Goal: Locate item on page

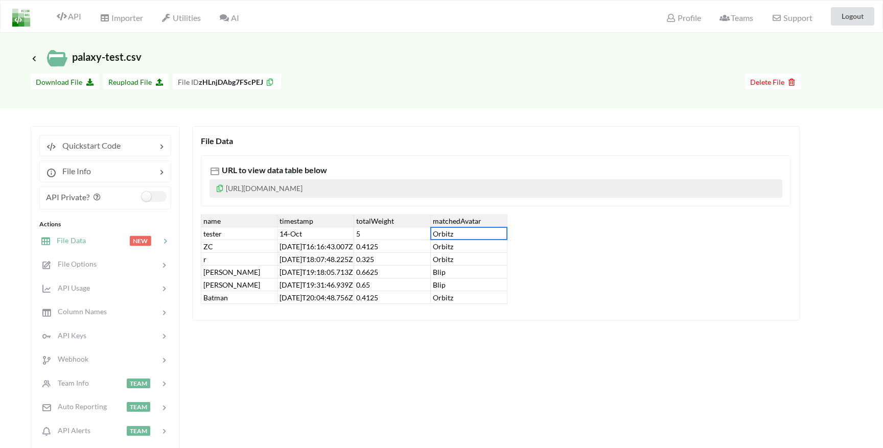
scroll to position [58, 0]
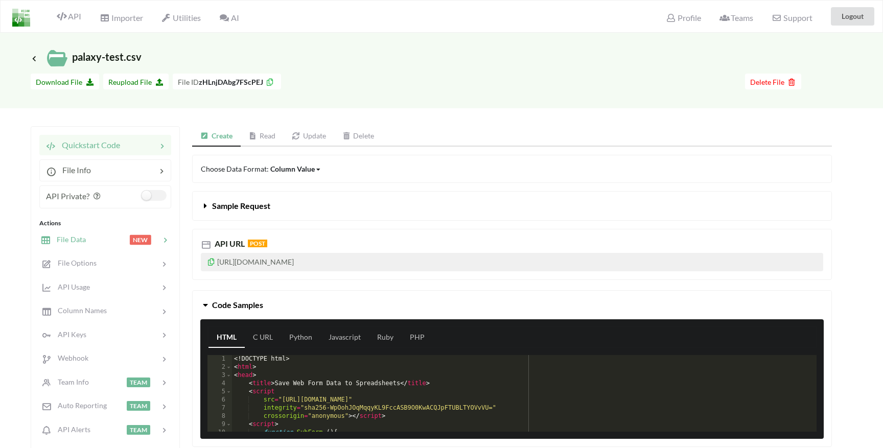
click at [76, 242] on span "File Data" at bounding box center [68, 239] width 35 height 9
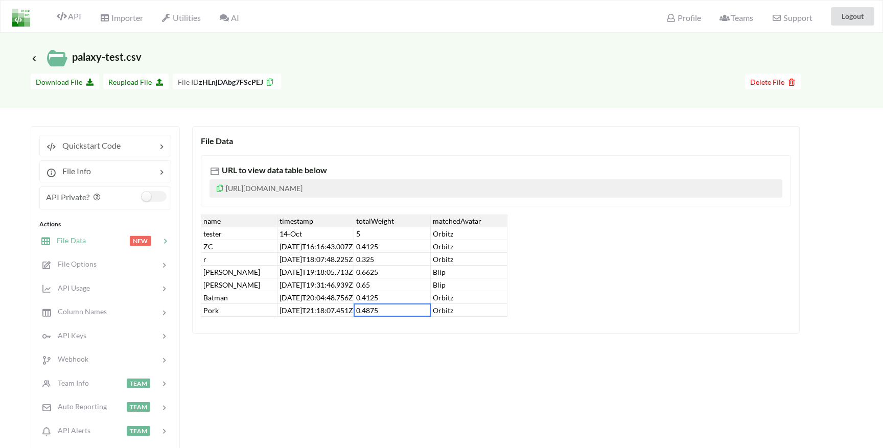
click at [367, 313] on div "0.4875" at bounding box center [392, 310] width 77 height 13
click at [401, 370] on div "File Data URL to view data table below [URL][DOMAIN_NAME] name timestamp totalW…" at bounding box center [511, 312] width 639 height 372
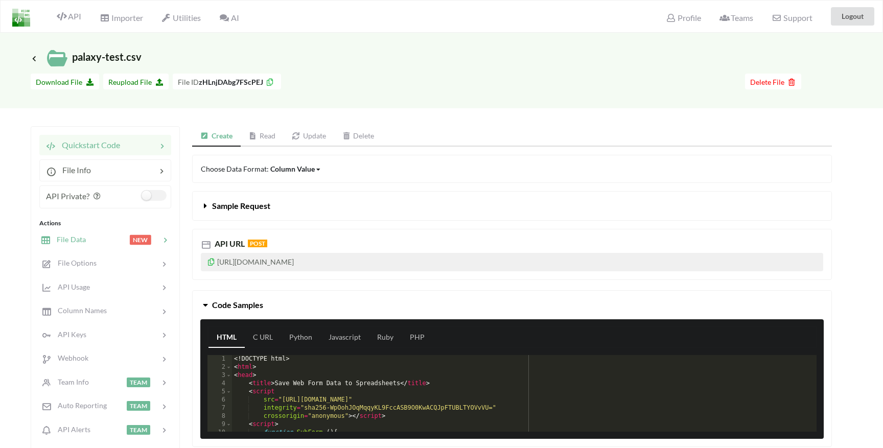
click at [86, 237] on div at bounding box center [107, 240] width 43 height 12
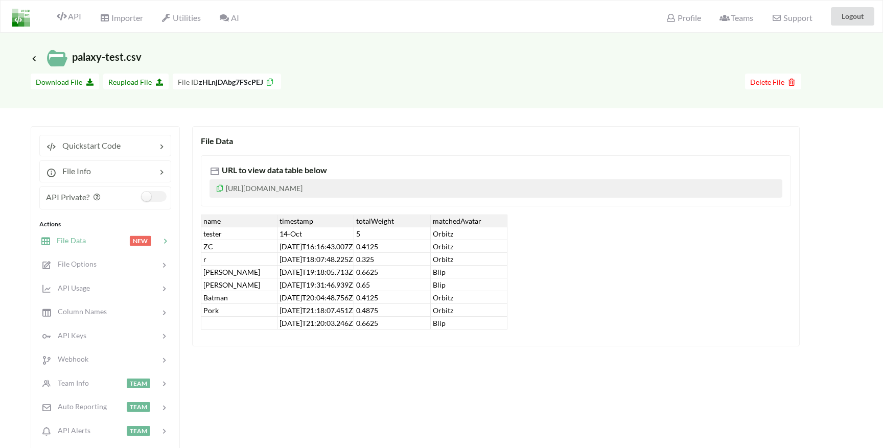
click at [364, 325] on div "0.6625" at bounding box center [392, 323] width 77 height 13
click at [375, 274] on div "0.6625" at bounding box center [392, 272] width 77 height 13
click at [373, 323] on div "0.6625" at bounding box center [392, 323] width 77 height 13
